Goal: Information Seeking & Learning: Find specific fact

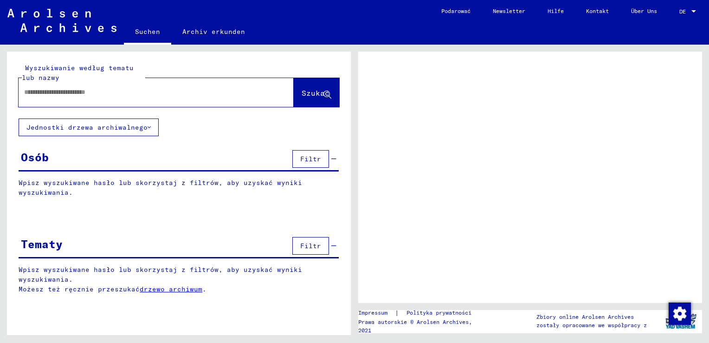
type input "**********"
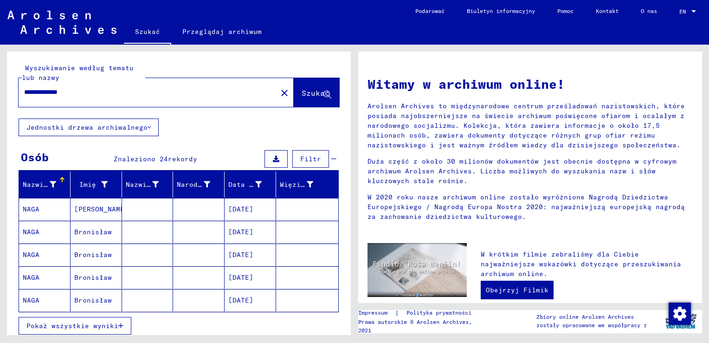
click at [88, 325] on span "Pokaż wszystkie wyniki" at bounding box center [72, 325] width 92 height 8
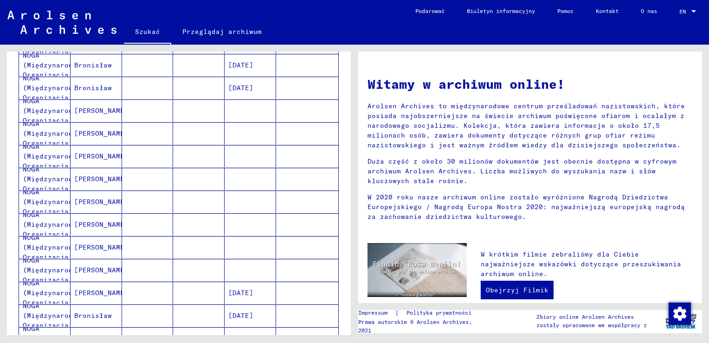
scroll to position [418, 0]
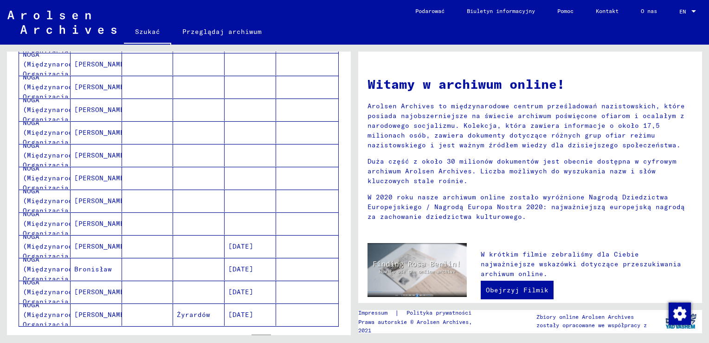
click at [93, 291] on mat-cell "[PERSON_NAME]" at bounding box center [97, 291] width 52 height 22
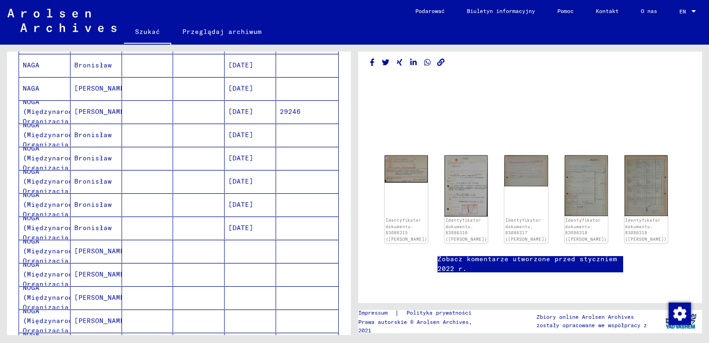
scroll to position [93, 0]
click at [526, 153] on img at bounding box center [526, 169] width 45 height 32
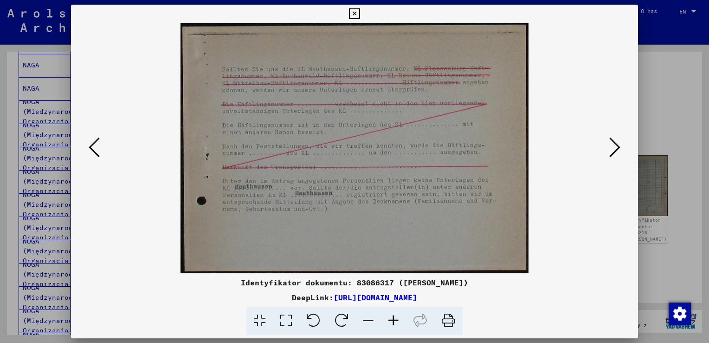
click at [613, 145] on icon at bounding box center [614, 147] width 11 height 22
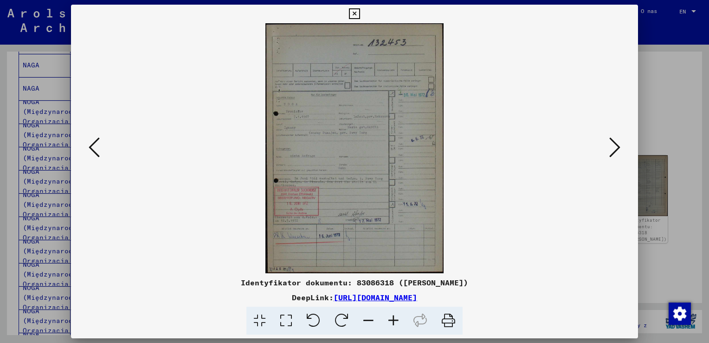
click at [611, 145] on icon at bounding box center [614, 147] width 11 height 22
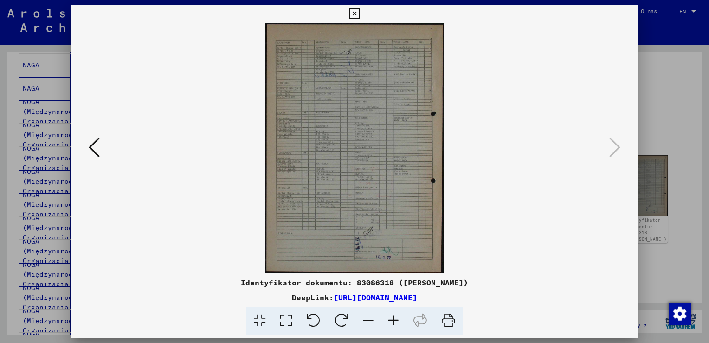
click at [90, 145] on icon at bounding box center [94, 147] width 11 height 22
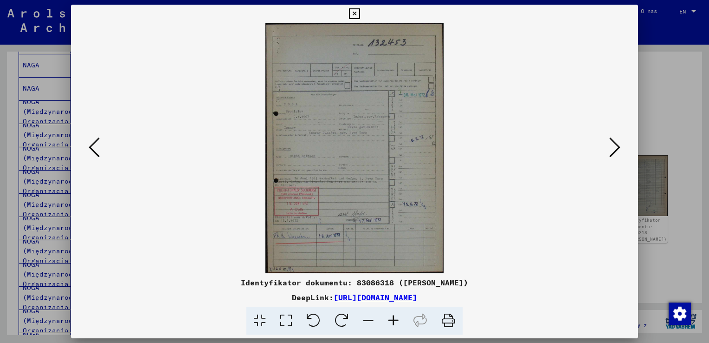
click at [90, 145] on icon at bounding box center [94, 147] width 11 height 22
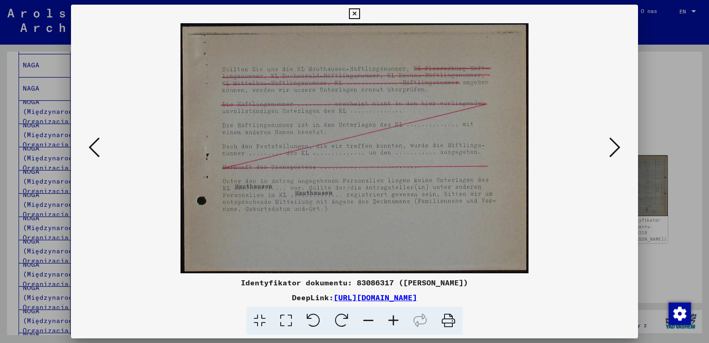
click at [90, 145] on icon at bounding box center [94, 147] width 11 height 22
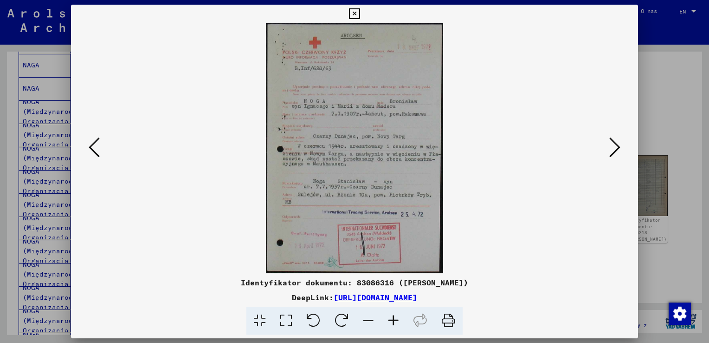
click at [517, 179] on img at bounding box center [355, 148] width 504 height 250
click at [89, 144] on icon at bounding box center [94, 147] width 11 height 22
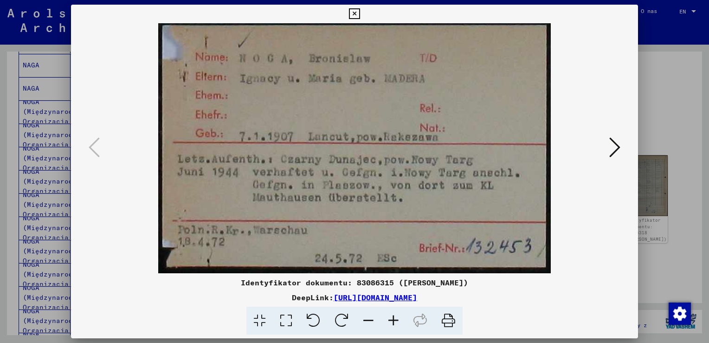
click at [600, 216] on img at bounding box center [355, 148] width 504 height 250
click at [612, 142] on icon at bounding box center [614, 147] width 11 height 22
